Goal: Task Accomplishment & Management: Manage account settings

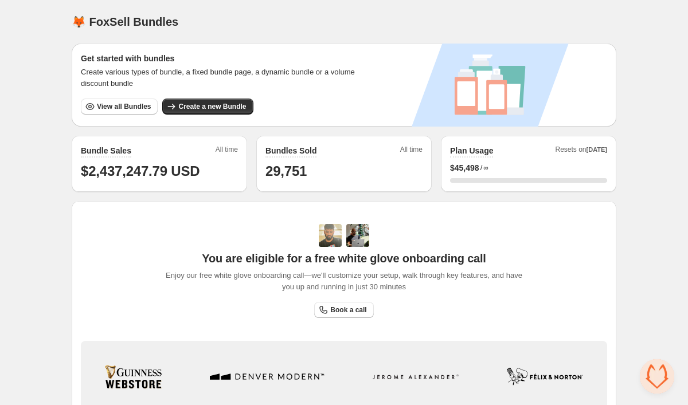
scroll to position [2197, 0]
click at [115, 107] on span "View all Bundles" at bounding box center [124, 106] width 54 height 9
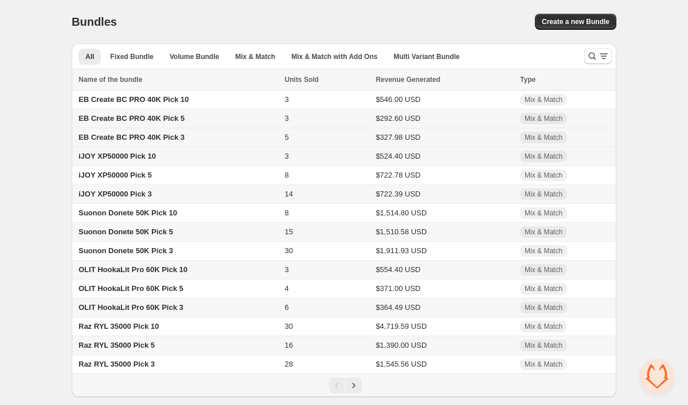
scroll to position [1, 0]
click at [599, 56] on icon "Search and filter results" at bounding box center [603, 55] width 11 height 11
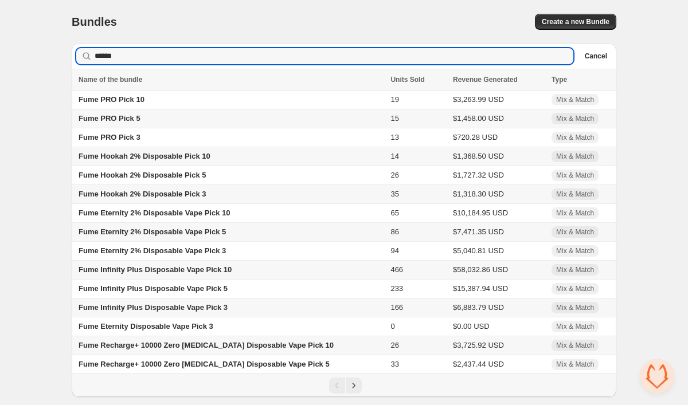
scroll to position [0, 0]
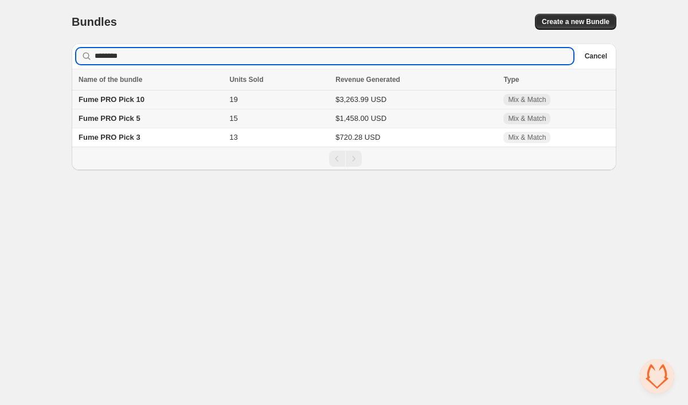
type input "********"
click at [137, 104] on span "Fume PRO Pick 10" at bounding box center [111, 99] width 66 height 9
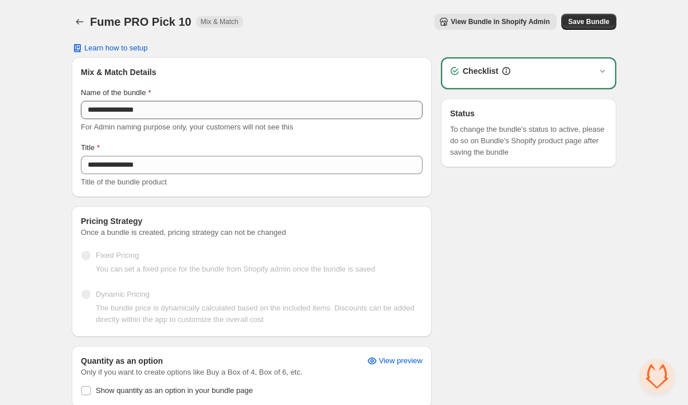
scroll to position [2197, 0]
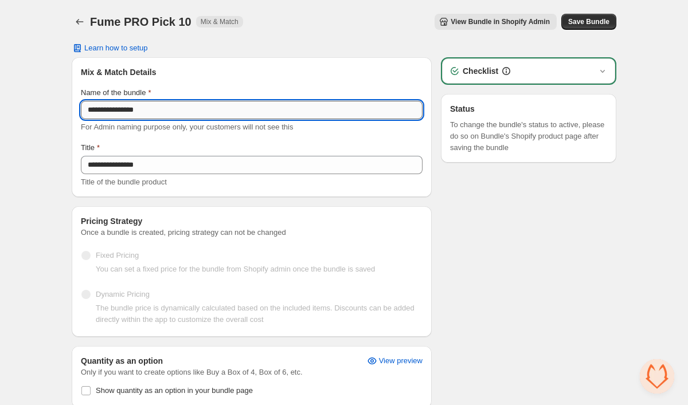
drag, startPoint x: 123, startPoint y: 112, endPoint x: 88, endPoint y: 113, distance: 35.0
click at [88, 113] on input "**********" at bounding box center [252, 110] width 342 height 18
click at [210, 111] on input "**********" at bounding box center [252, 110] width 342 height 18
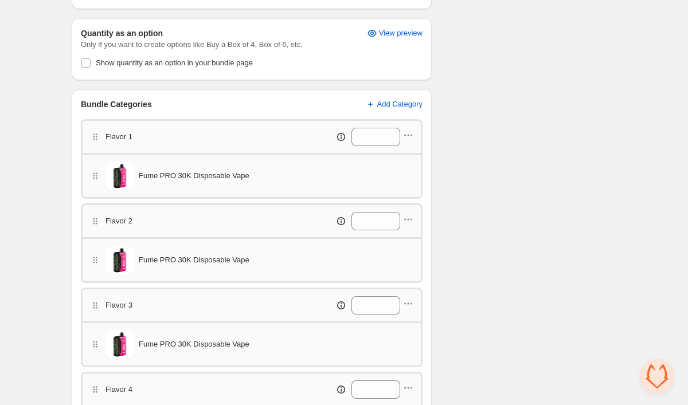
scroll to position [331, 0]
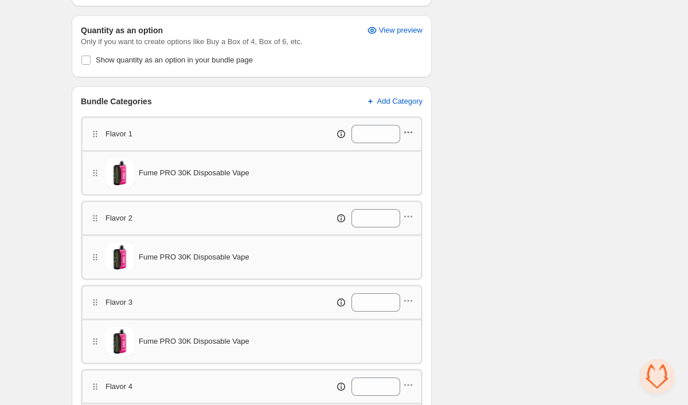
click at [410, 134] on icon "button" at bounding box center [407, 132] width 11 height 11
click at [405, 155] on span "Edit products" at bounding box center [414, 153] width 64 height 11
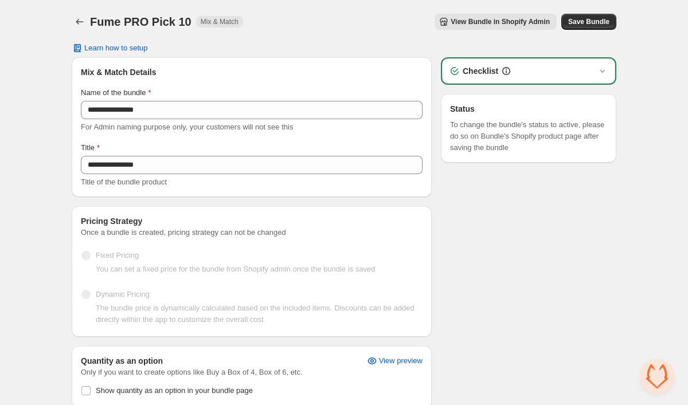
scroll to position [0, 0]
click at [83, 23] on icon "Back" at bounding box center [79, 21] width 11 height 11
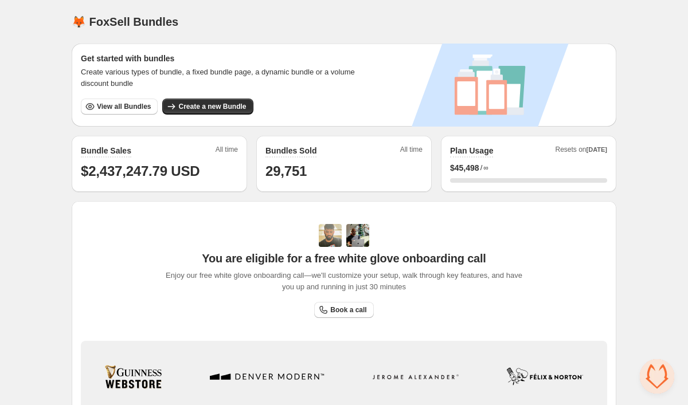
scroll to position [2197, 0]
click at [124, 107] on span "View all Bundles" at bounding box center [124, 106] width 54 height 9
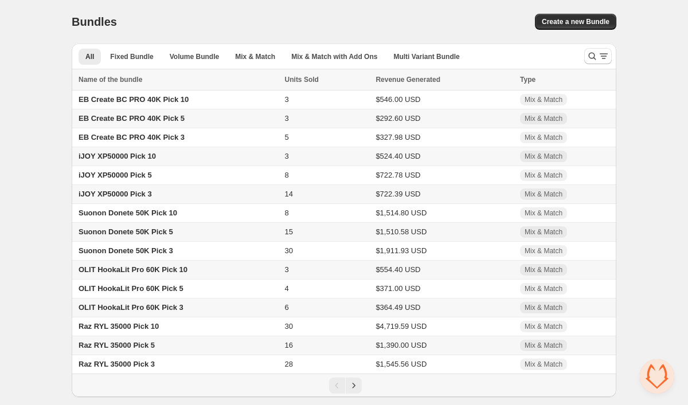
scroll to position [2197, 0]
click at [592, 53] on icon "Search and filter results" at bounding box center [591, 55] width 11 height 11
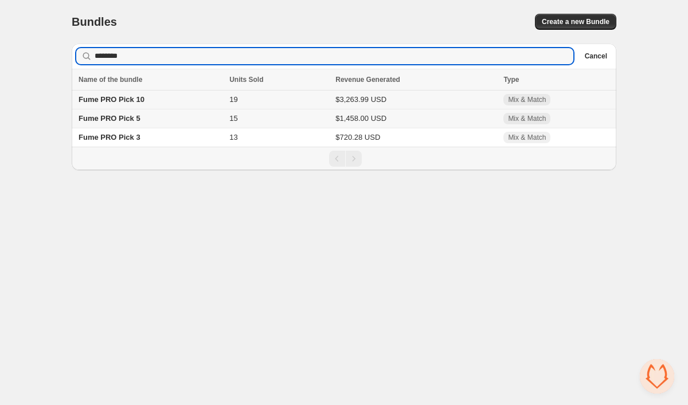
type input "********"
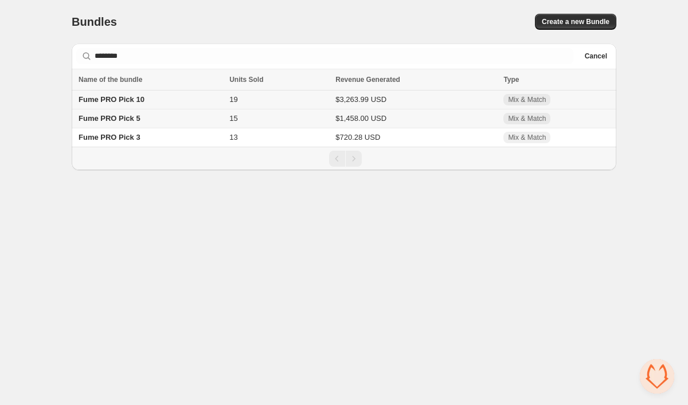
click at [241, 103] on td "19" at bounding box center [279, 100] width 106 height 19
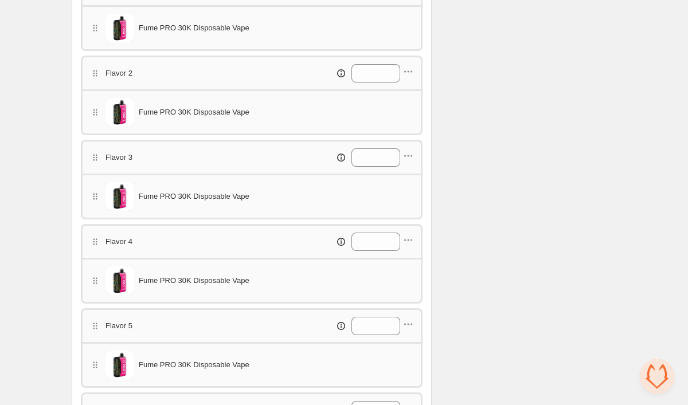
scroll to position [414, 0]
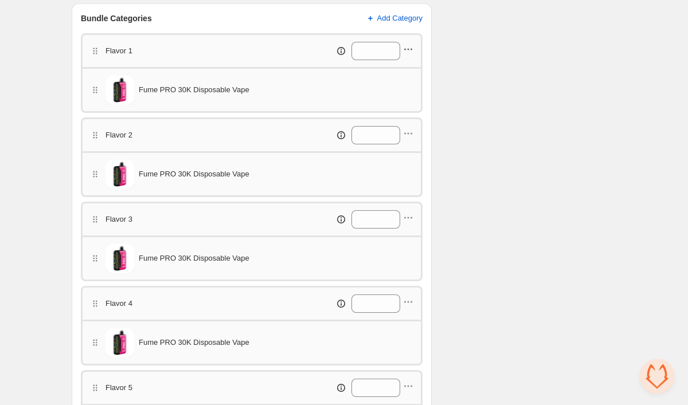
click at [407, 48] on icon "button" at bounding box center [407, 49] width 11 height 11
click at [410, 70] on span "Edit products" at bounding box center [414, 70] width 64 height 11
click at [409, 134] on icon "button" at bounding box center [408, 134] width 2 height 2
click at [410, 149] on button "Edit products" at bounding box center [406, 155] width 86 height 18
click at [411, 215] on icon "button" at bounding box center [407, 217] width 11 height 11
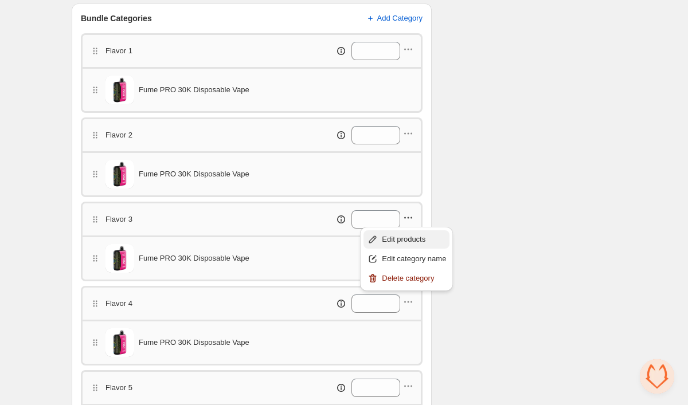
click at [413, 236] on span "Edit products" at bounding box center [414, 239] width 64 height 11
click at [409, 304] on icon "button" at bounding box center [407, 301] width 11 height 11
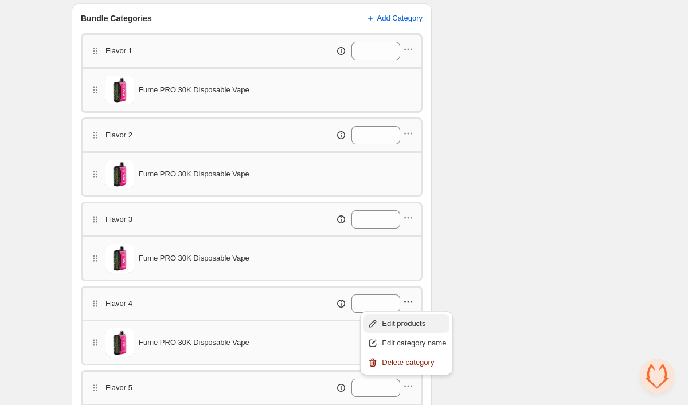
click at [409, 317] on button "Edit products" at bounding box center [406, 324] width 86 height 18
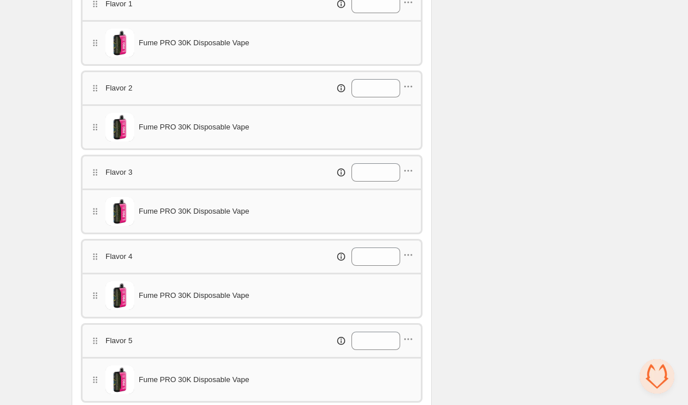
scroll to position [461, 0]
click at [403, 336] on icon "button" at bounding box center [407, 338] width 11 height 11
click at [391, 280] on span "Edit products" at bounding box center [414, 278] width 64 height 11
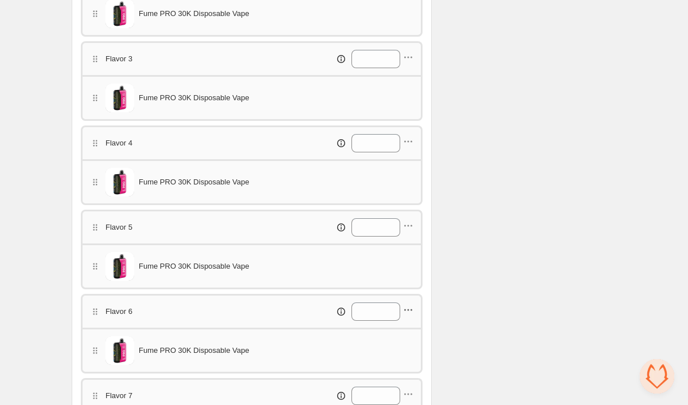
click at [411, 307] on icon "button" at bounding box center [407, 309] width 11 height 11
click at [410, 328] on span "Edit products" at bounding box center [414, 331] width 64 height 11
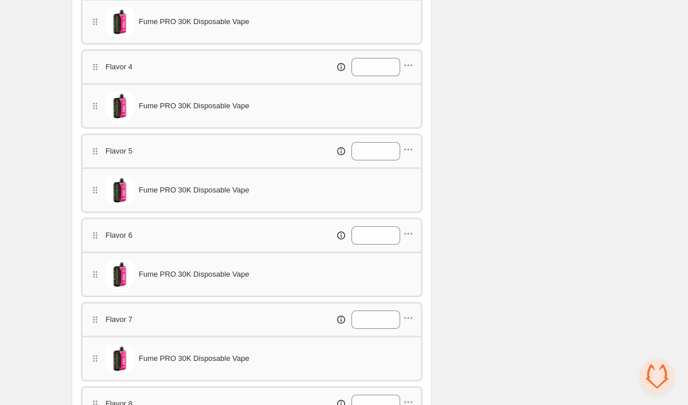
scroll to position [651, 0]
click at [402, 316] on icon "button" at bounding box center [407, 316] width 11 height 11
click at [407, 332] on button "Edit products" at bounding box center [406, 338] width 86 height 18
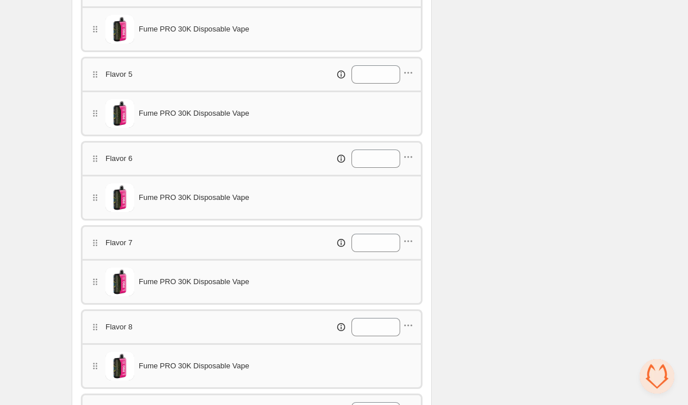
scroll to position [729, 0]
click at [413, 317] on div "*" at bounding box center [345, 325] width 135 height 18
click at [407, 322] on icon "button" at bounding box center [407, 323] width 11 height 11
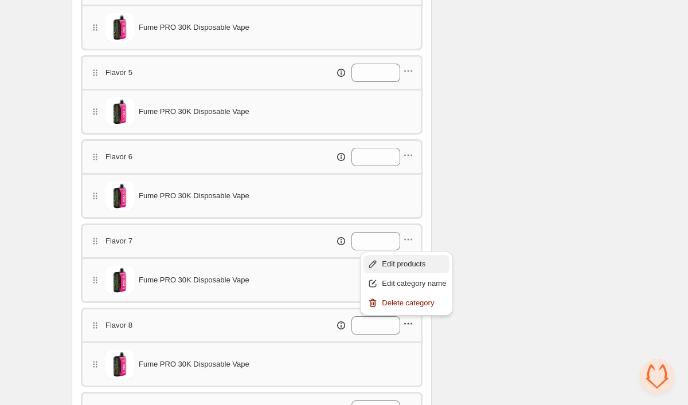
click at [406, 267] on span "Edit products" at bounding box center [414, 263] width 64 height 11
click at [405, 324] on icon "button" at bounding box center [405, 324] width 2 height 2
click at [394, 270] on button "Edit products" at bounding box center [406, 264] width 86 height 18
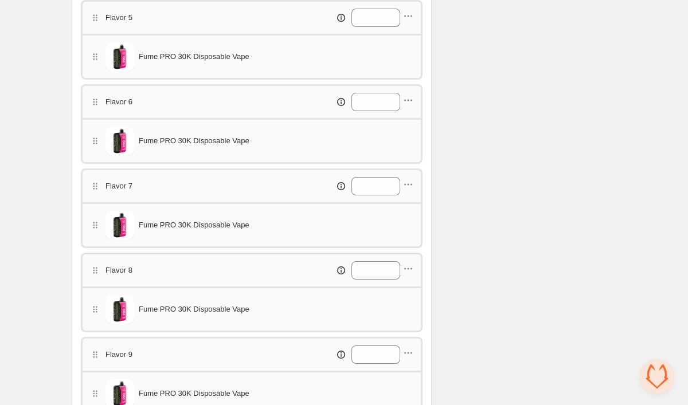
scroll to position [789, 0]
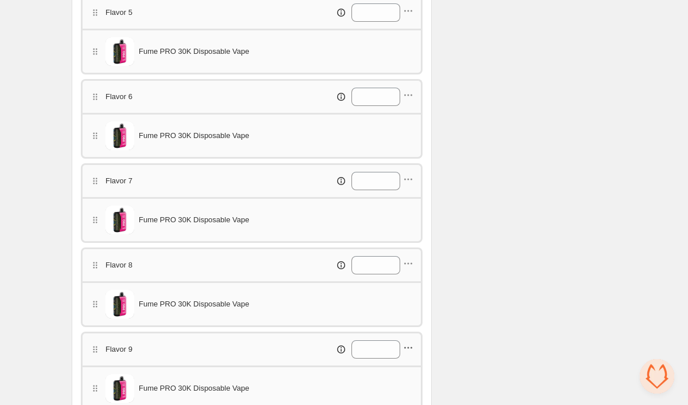
click at [410, 349] on icon "button" at bounding box center [407, 347] width 11 height 11
click at [406, 293] on span "Edit products" at bounding box center [414, 287] width 64 height 11
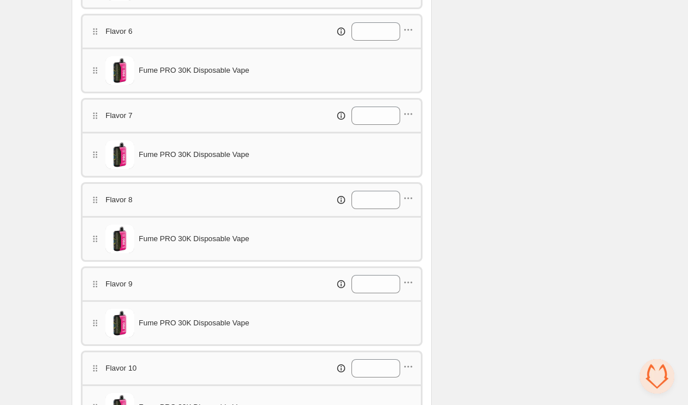
scroll to position [868, 0]
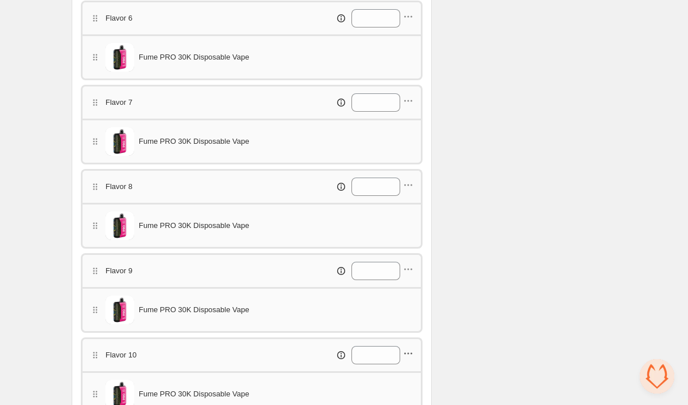
click at [409, 352] on icon "button" at bounding box center [407, 353] width 11 height 11
click at [410, 291] on span "Edit products" at bounding box center [414, 293] width 64 height 11
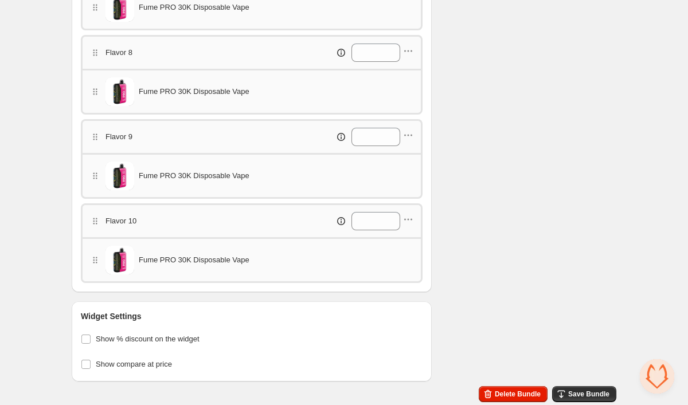
scroll to position [1002, 0]
click at [582, 392] on span "Save Bundle" at bounding box center [588, 393] width 41 height 9
click at [562, 392] on icon "button" at bounding box center [560, 393] width 11 height 11
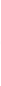
scroll to position [2197, 0]
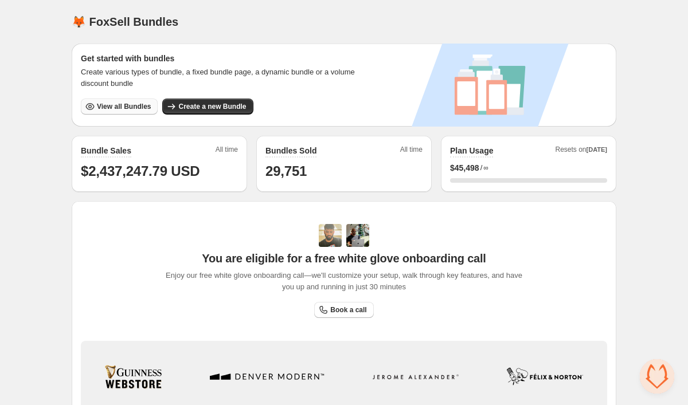
scroll to position [2197, 0]
click at [107, 104] on span "View all Bundles" at bounding box center [124, 106] width 54 height 9
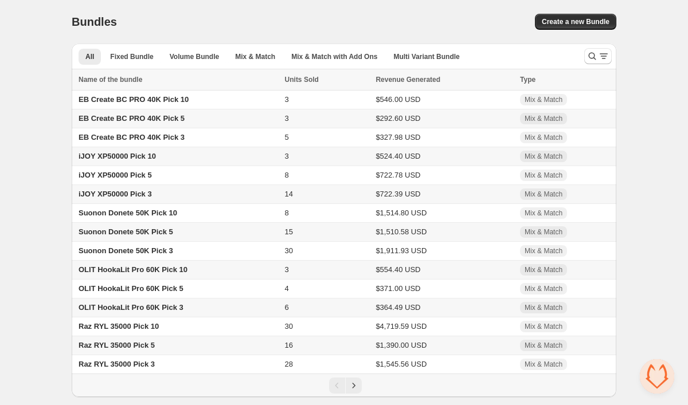
scroll to position [2197, 0]
click at [598, 58] on icon "Search and filter results" at bounding box center [603, 55] width 11 height 11
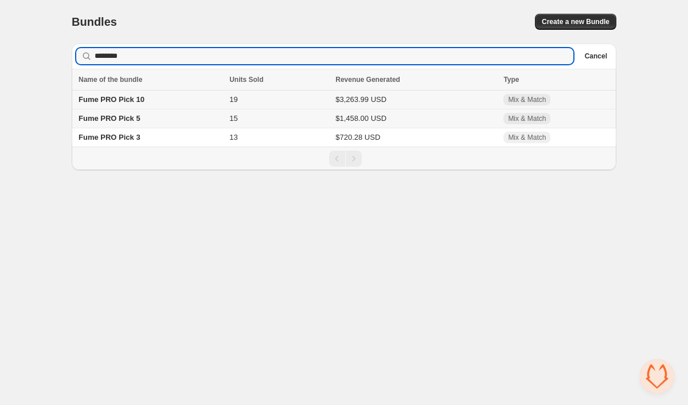
type input "********"
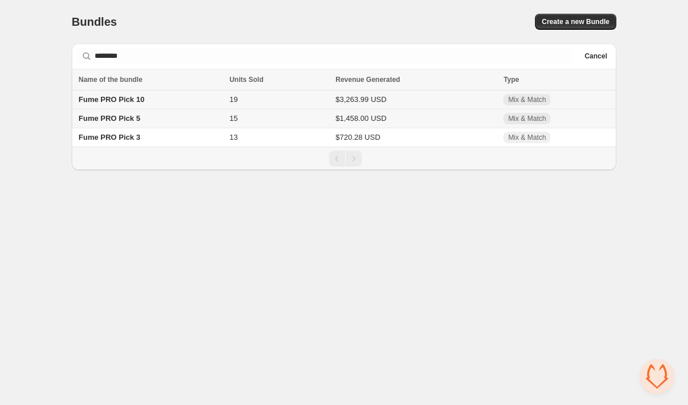
click at [121, 103] on span "Fume PRO Pick 10" at bounding box center [111, 99] width 66 height 9
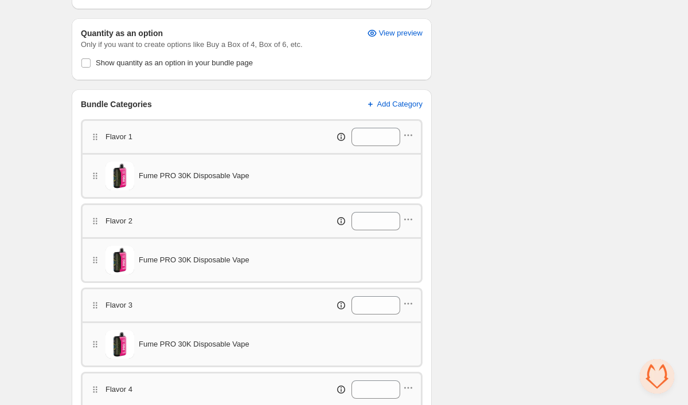
scroll to position [343, 0]
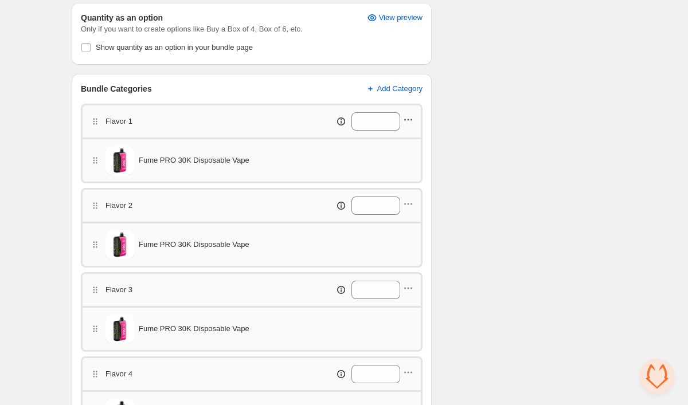
click at [408, 120] on icon "button" at bounding box center [408, 120] width 2 height 2
click at [407, 144] on span "Edit products" at bounding box center [414, 141] width 64 height 11
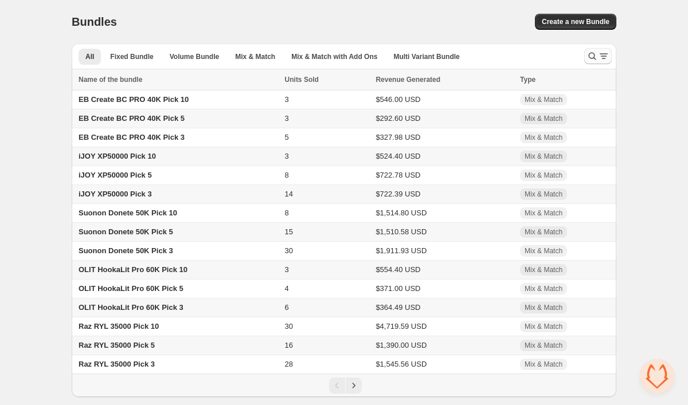
scroll to position [2197, 0]
click at [587, 51] on icon "Search and filter results" at bounding box center [591, 55] width 11 height 11
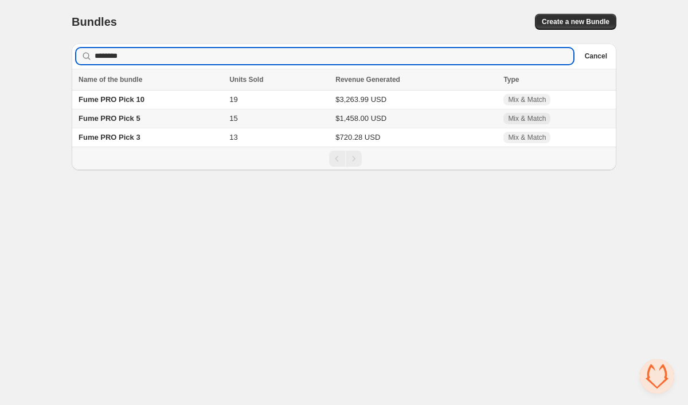
type input "********"
click at [166, 112] on td "Fume PRO Pick 5" at bounding box center [149, 118] width 154 height 19
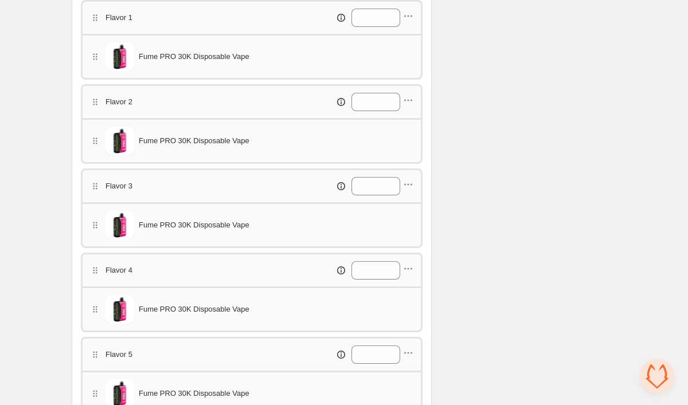
scroll to position [448, 0]
click at [407, 17] on icon "button" at bounding box center [407, 15] width 11 height 11
click at [405, 42] on span "Edit products" at bounding box center [414, 37] width 64 height 11
click at [409, 100] on icon "button" at bounding box center [407, 99] width 11 height 11
click at [409, 117] on span "Edit products" at bounding box center [414, 121] width 64 height 11
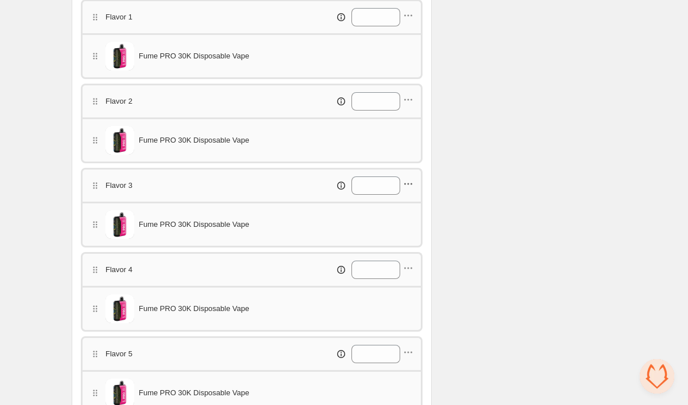
click at [410, 184] on icon "button" at bounding box center [407, 183] width 11 height 11
click at [409, 212] on button "Edit products" at bounding box center [406, 206] width 86 height 18
click at [408, 268] on icon "button" at bounding box center [408, 269] width 2 height 2
click at [406, 282] on button "Edit products" at bounding box center [406, 290] width 86 height 18
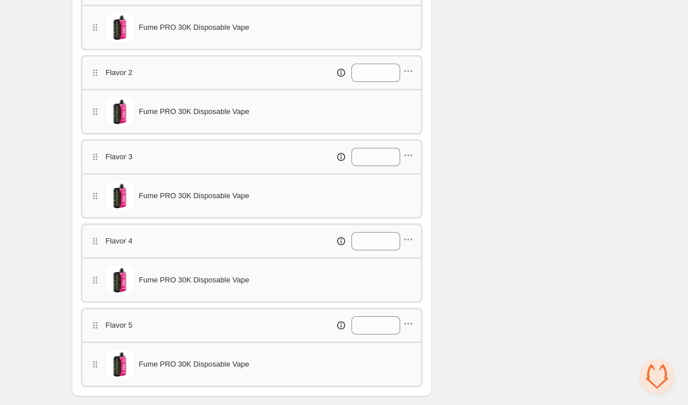
scroll to position [483, 0]
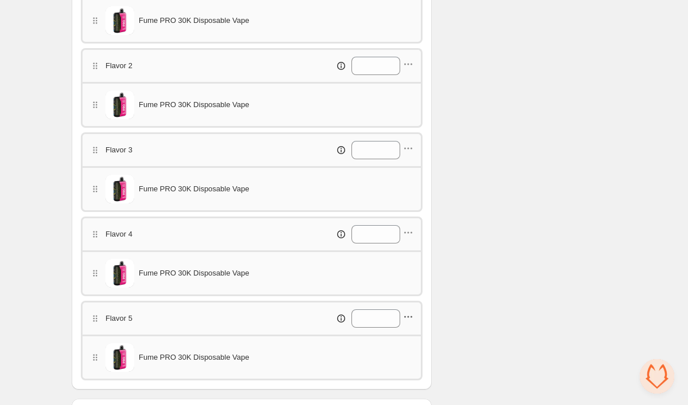
click at [408, 317] on icon "button" at bounding box center [408, 317] width 2 height 2
click at [407, 331] on button "Edit products" at bounding box center [406, 338] width 86 height 18
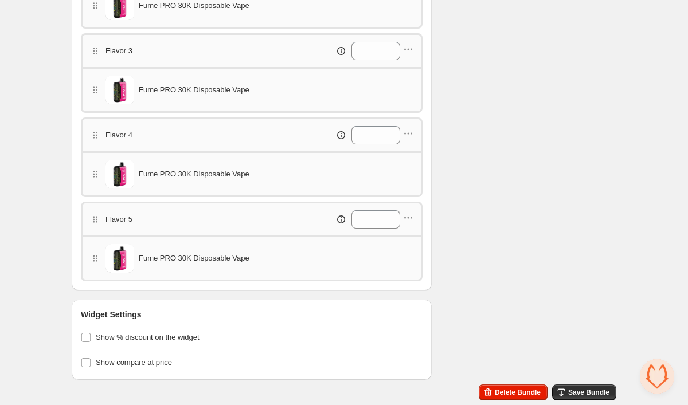
scroll to position [582, 0]
click at [573, 387] on button "Save Bundle" at bounding box center [584, 392] width 64 height 16
click at [566, 396] on icon "button" at bounding box center [560, 392] width 11 height 11
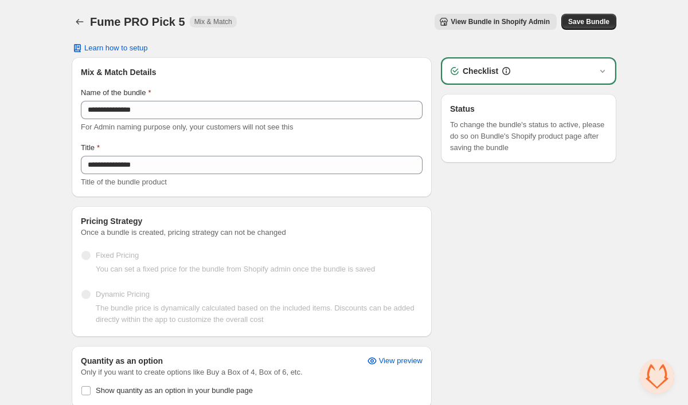
scroll to position [0, 0]
click at [85, 26] on icon "Back" at bounding box center [79, 21] width 11 height 11
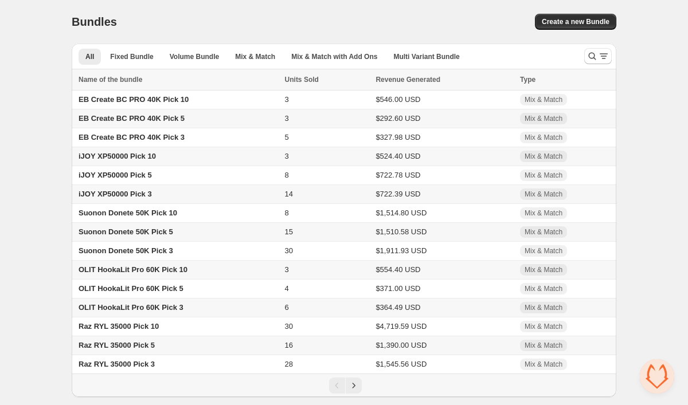
scroll to position [2197, 0]
click at [591, 56] on icon "Search and filter results" at bounding box center [591, 55] width 11 height 11
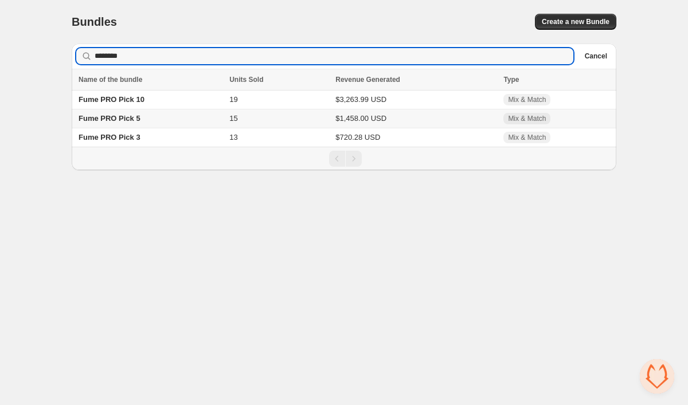
type input "********"
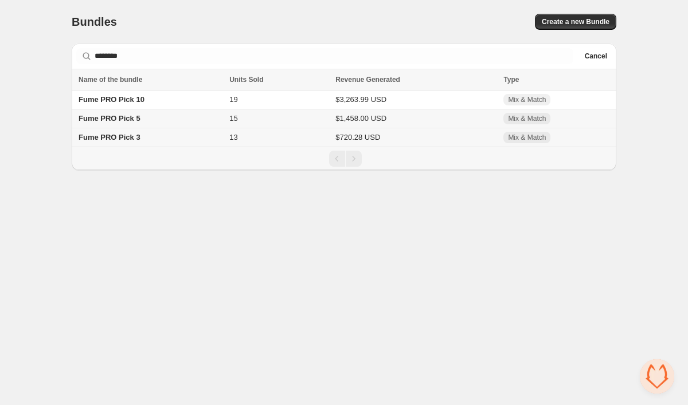
click at [187, 143] on div "Fume PRO Pick 3" at bounding box center [150, 137] width 144 height 11
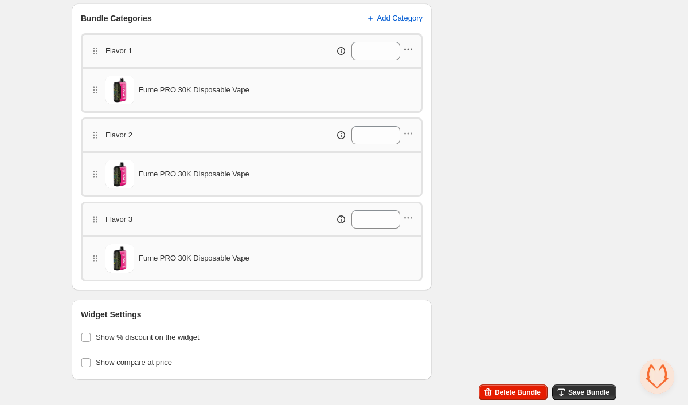
scroll to position [414, 0]
click at [409, 48] on icon "button" at bounding box center [407, 49] width 11 height 11
click at [409, 70] on span "Edit products" at bounding box center [414, 70] width 64 height 11
click at [410, 135] on icon "button" at bounding box center [407, 133] width 11 height 11
click at [409, 152] on span "Edit products" at bounding box center [414, 155] width 64 height 11
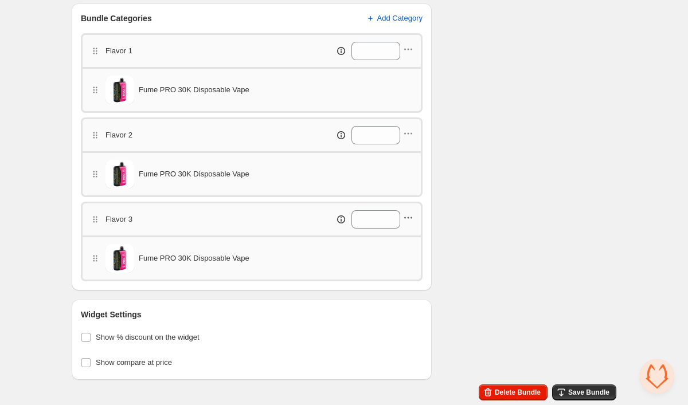
click at [408, 218] on icon "button" at bounding box center [408, 218] width 2 height 2
click at [408, 234] on button "Edit products" at bounding box center [406, 239] width 86 height 18
click at [594, 395] on span "Save Bundle" at bounding box center [588, 392] width 41 height 9
